Goal: Entertainment & Leisure: Consume media (video, audio)

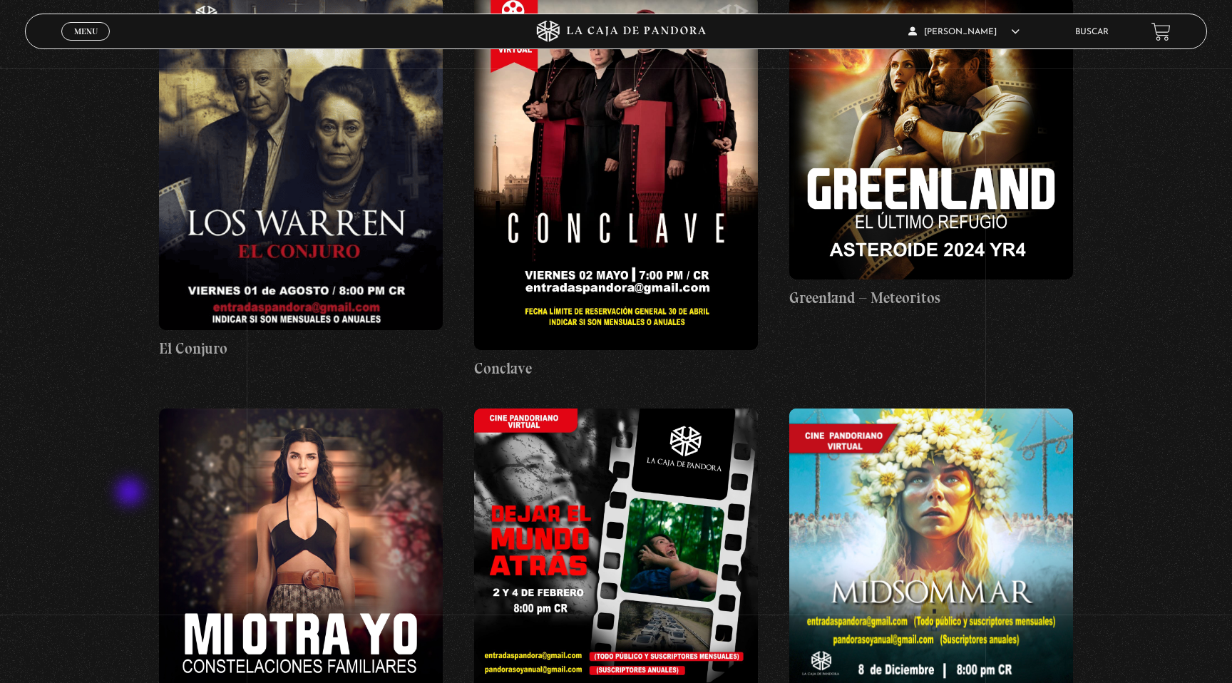
scroll to position [352, 0]
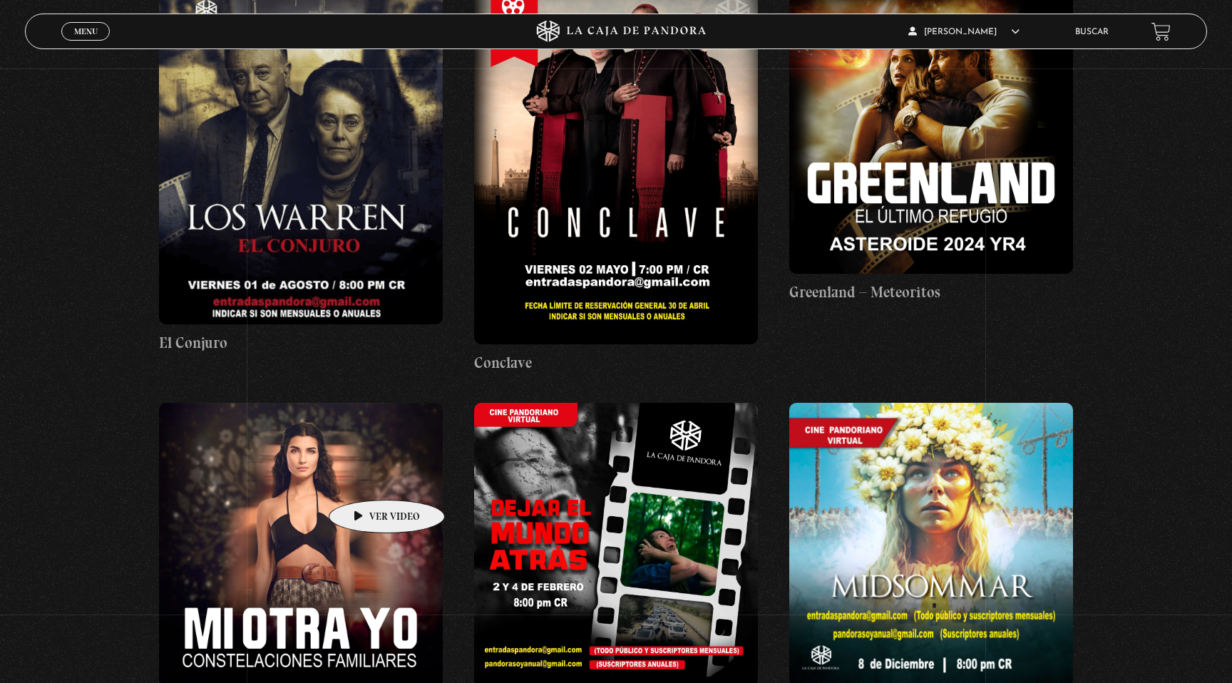
click at [364, 478] on figure at bounding box center [301, 545] width 284 height 284
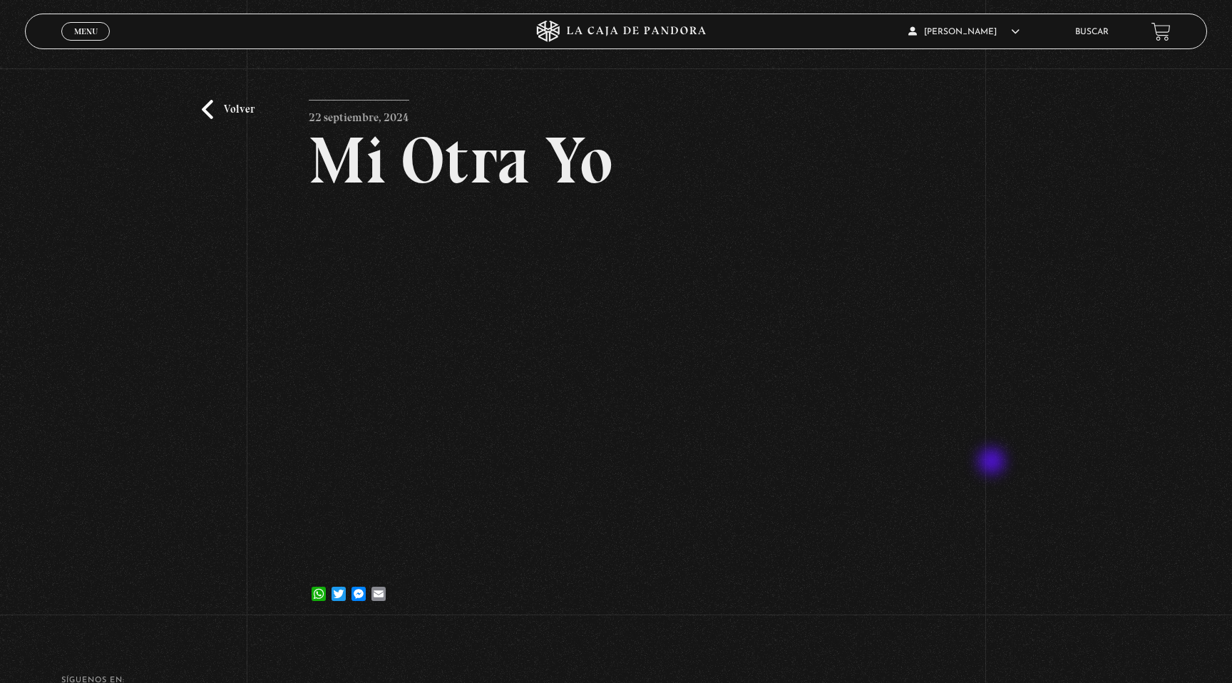
scroll to position [27, 0]
